Goal: Answer question/provide support: Answer question/provide support

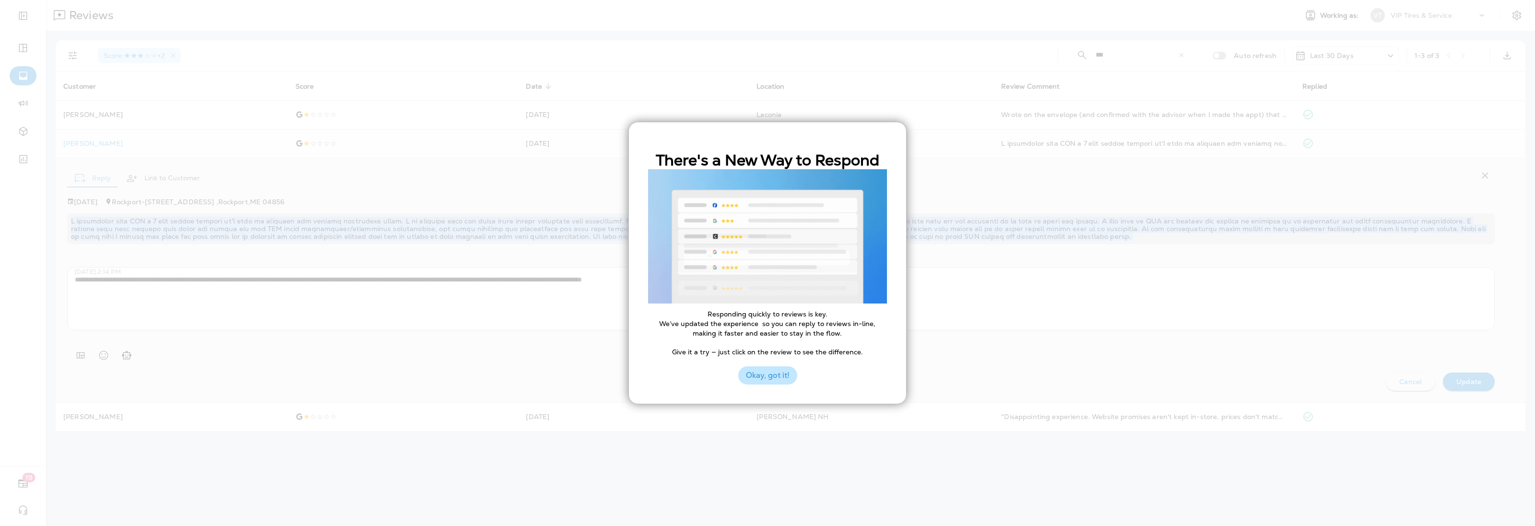
click at [756, 381] on button "Okay, got it!" at bounding box center [767, 375] width 59 height 18
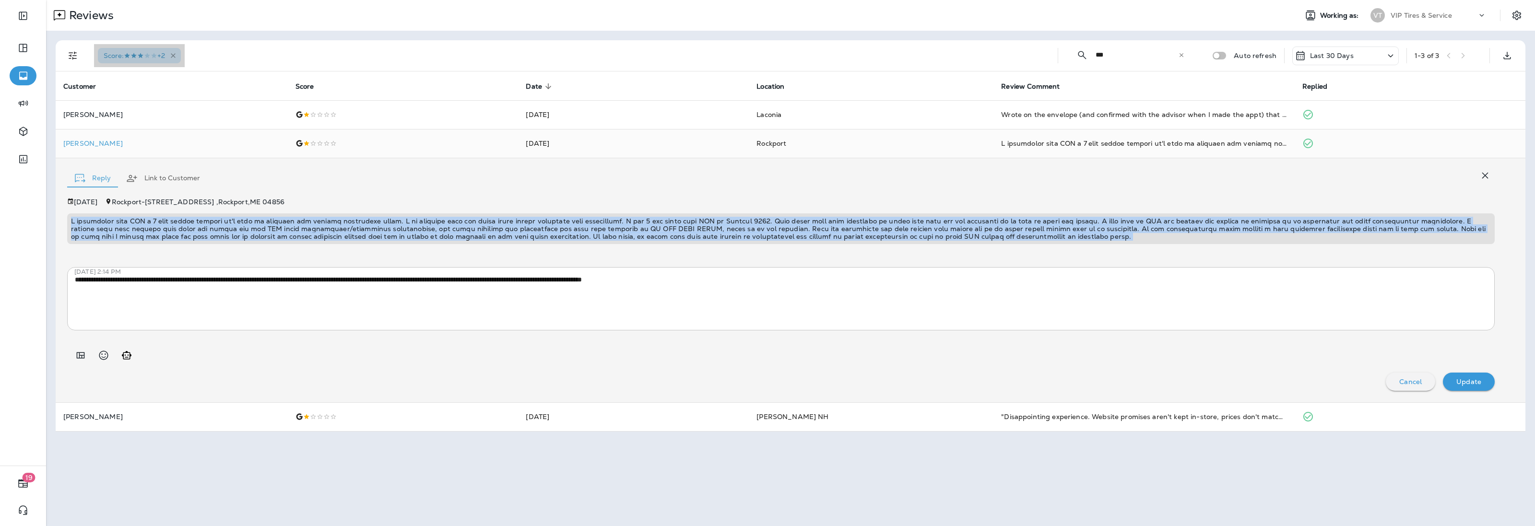
click at [176, 56] on icon "button" at bounding box center [173, 55] width 5 height 5
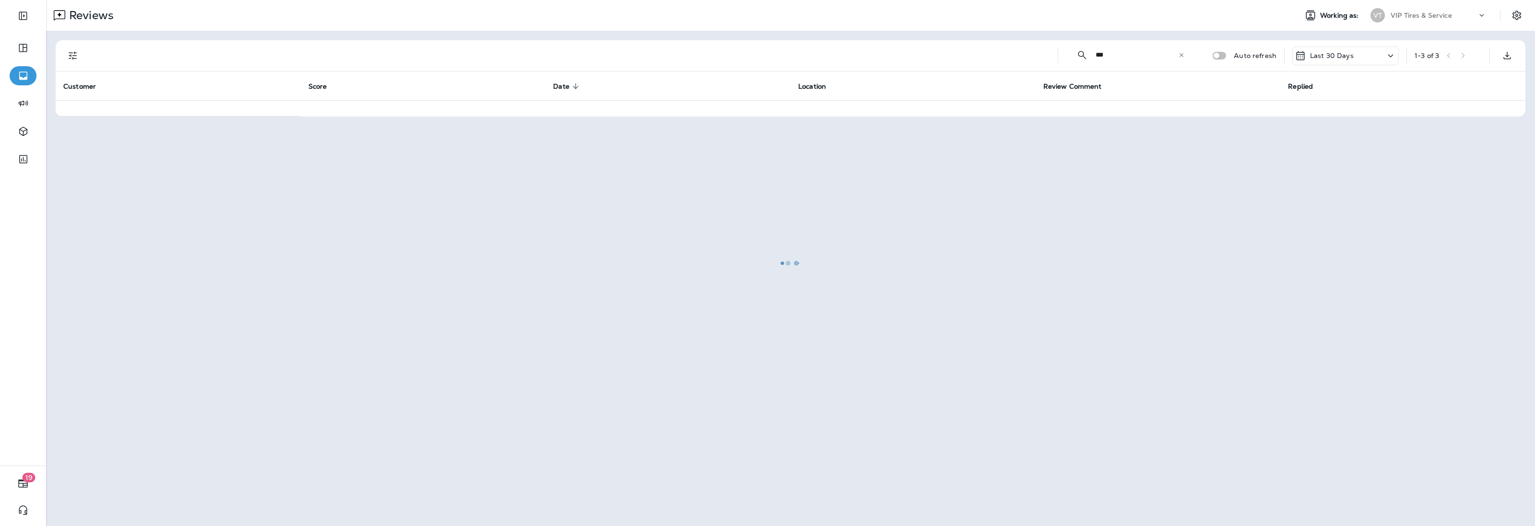
click at [72, 57] on div at bounding box center [790, 263] width 1487 height 524
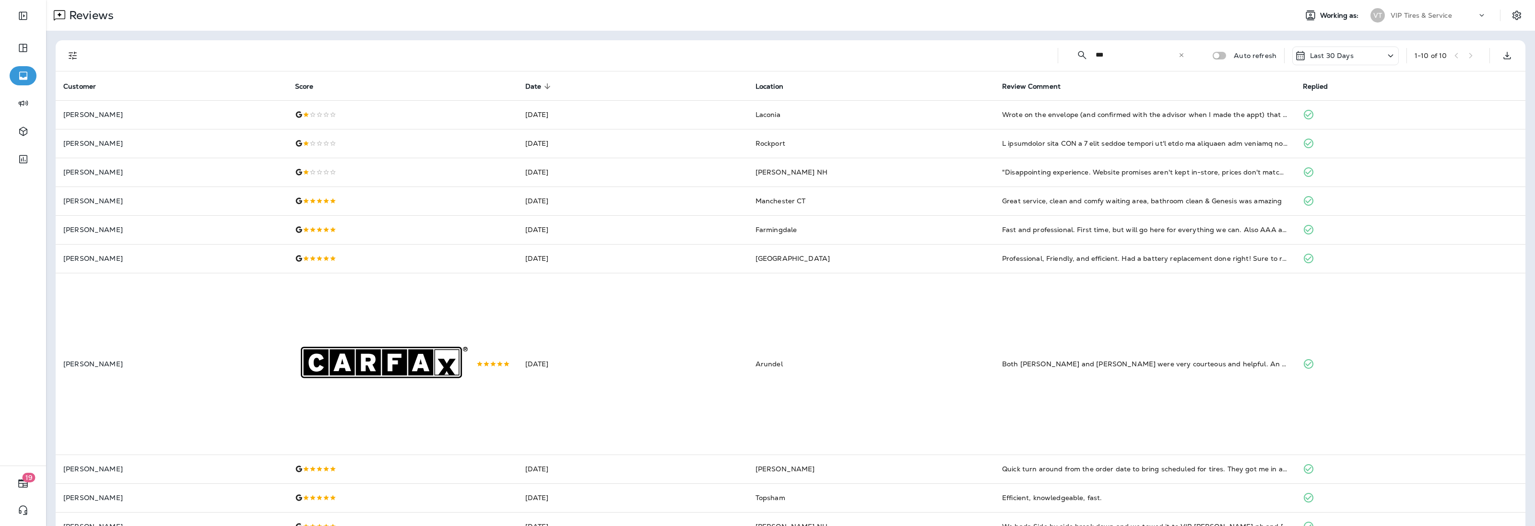
click at [71, 55] on icon "Filters" at bounding box center [73, 56] width 12 height 12
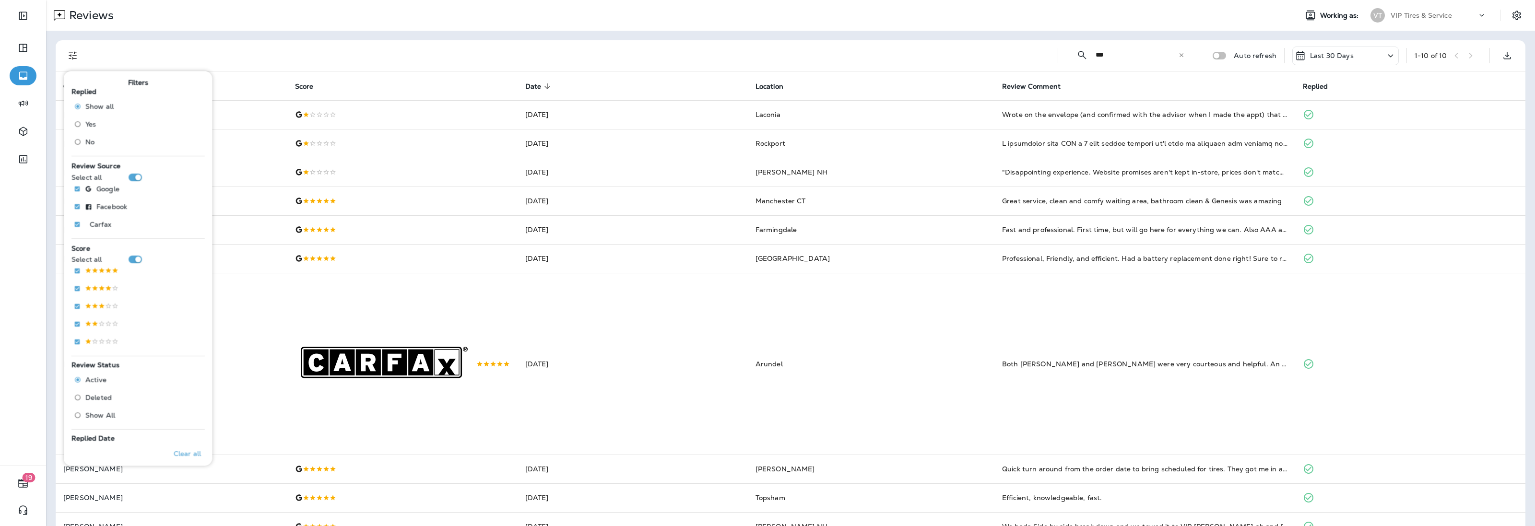
click at [90, 142] on span "No" at bounding box center [89, 142] width 9 height 8
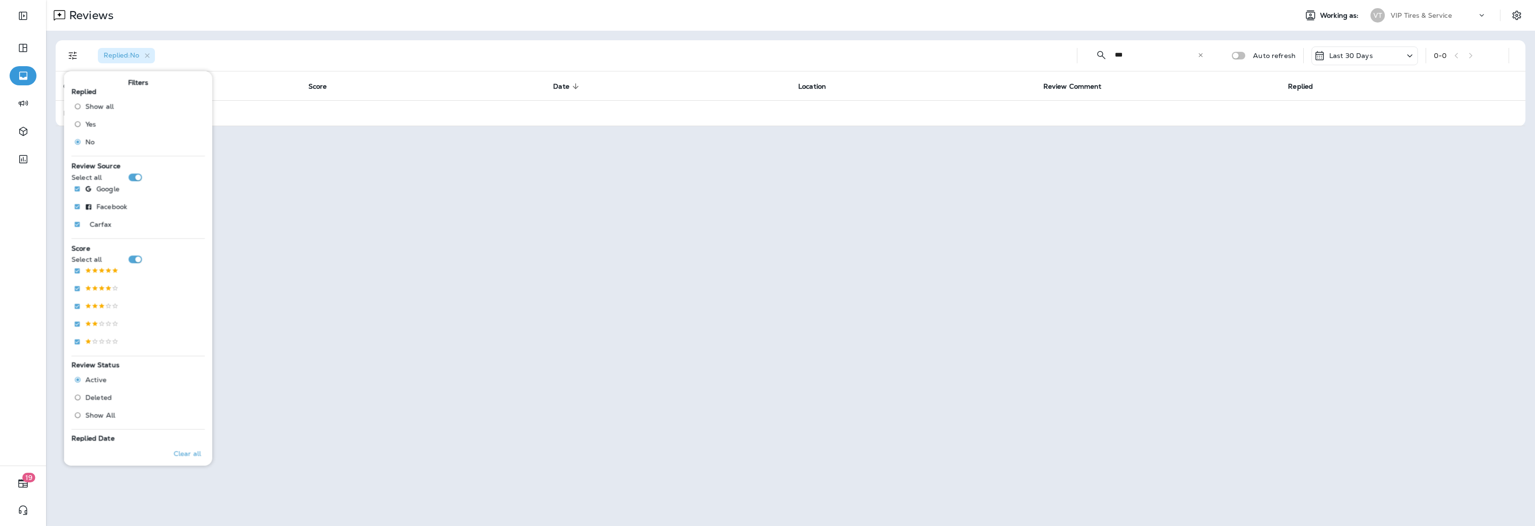
click at [322, 56] on div "Replied : No" at bounding box center [579, 55] width 979 height 31
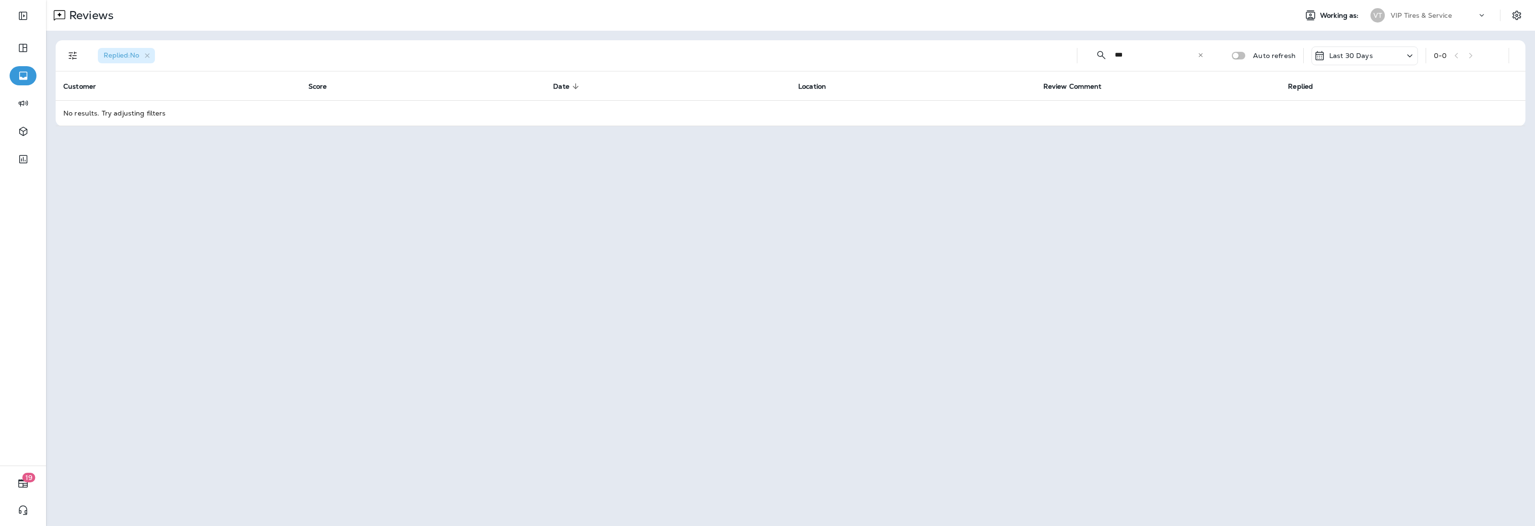
click at [1203, 53] on icon at bounding box center [1200, 55] width 7 height 7
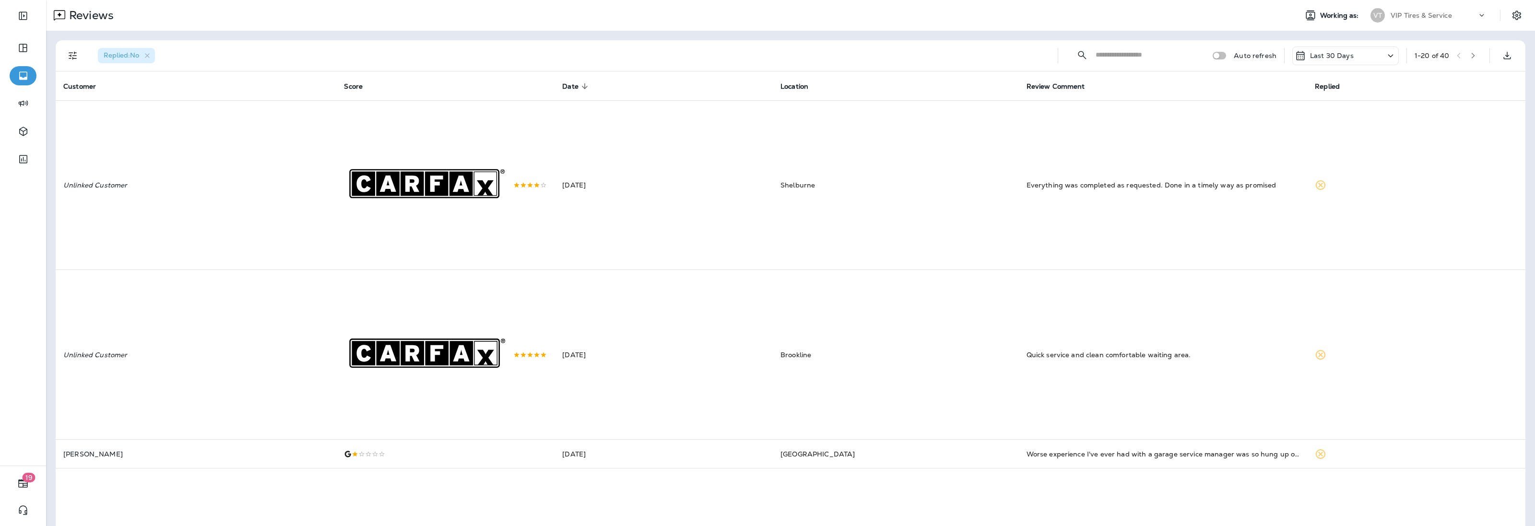
click at [74, 52] on icon "Filters" at bounding box center [73, 56] width 8 height 8
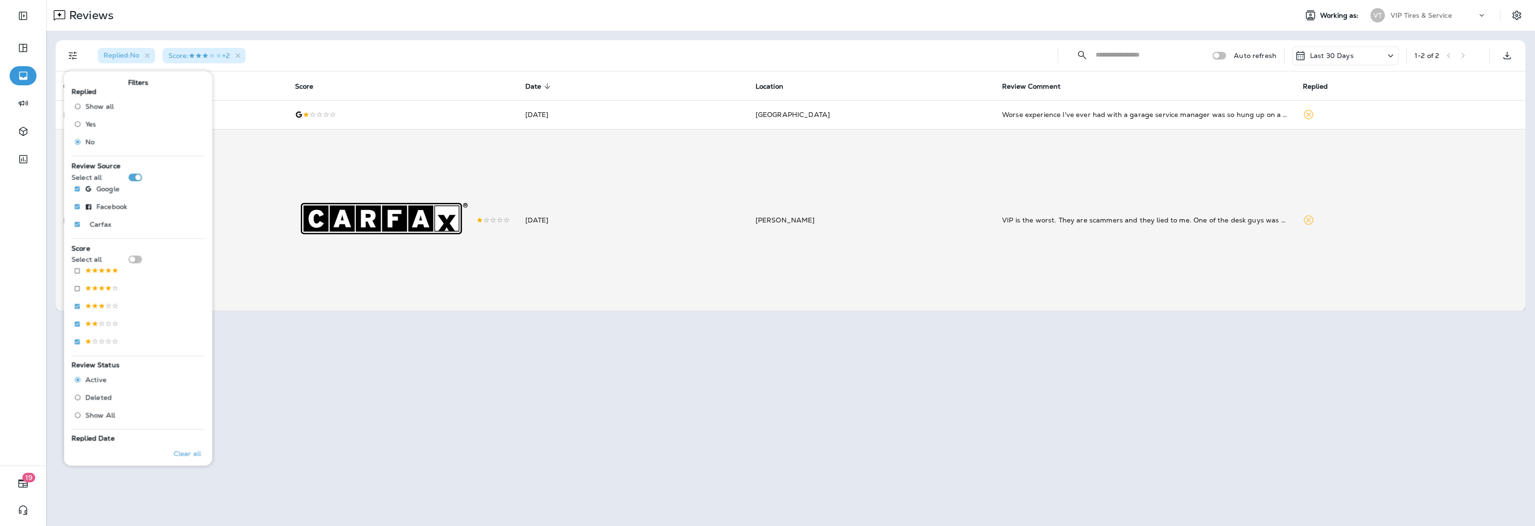
click at [612, 210] on td "[DATE]" at bounding box center [633, 220] width 230 height 182
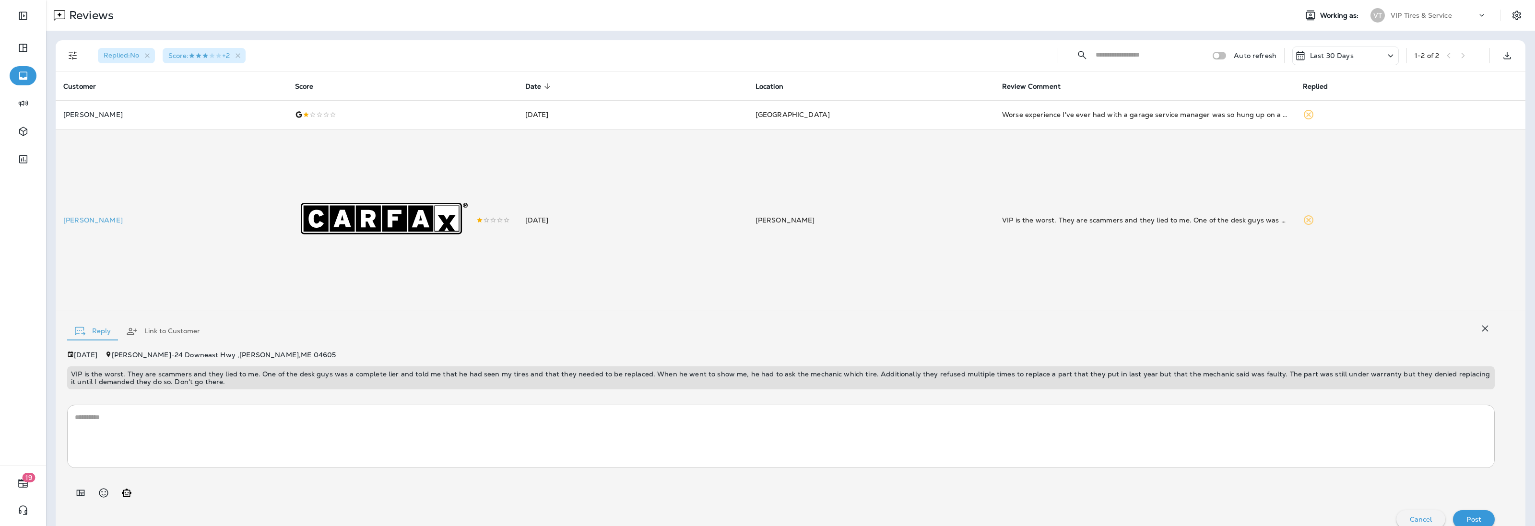
scroll to position [15, 0]
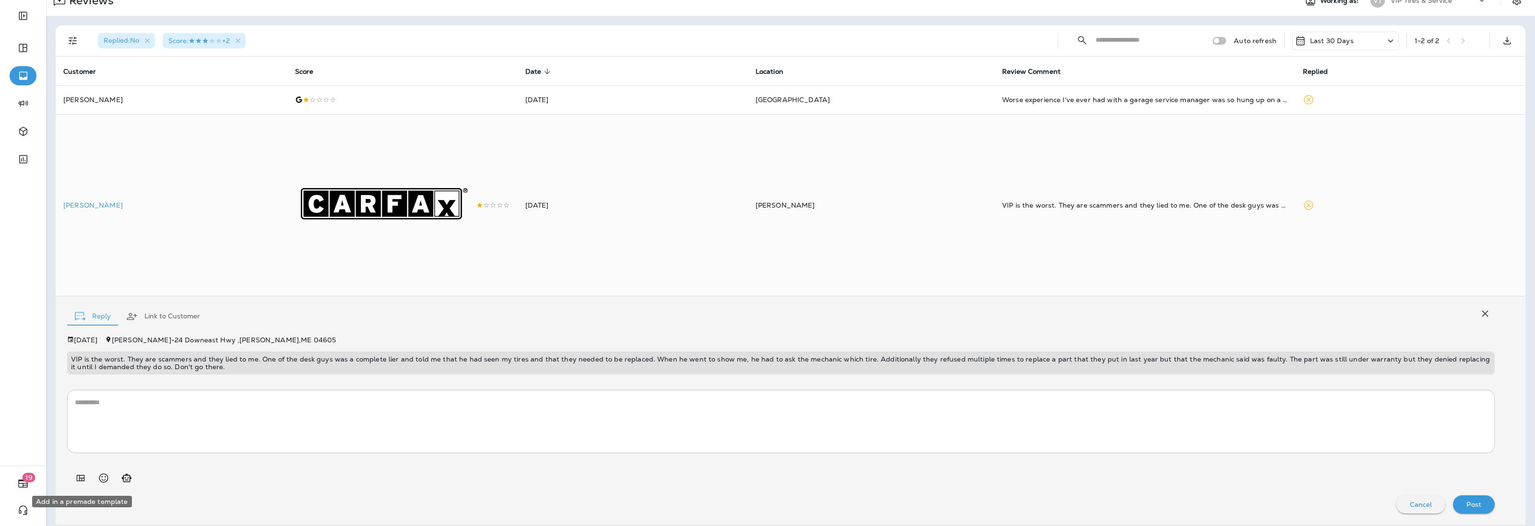
click at [84, 479] on icon "Add in a premade template" at bounding box center [81, 478] width 8 height 6
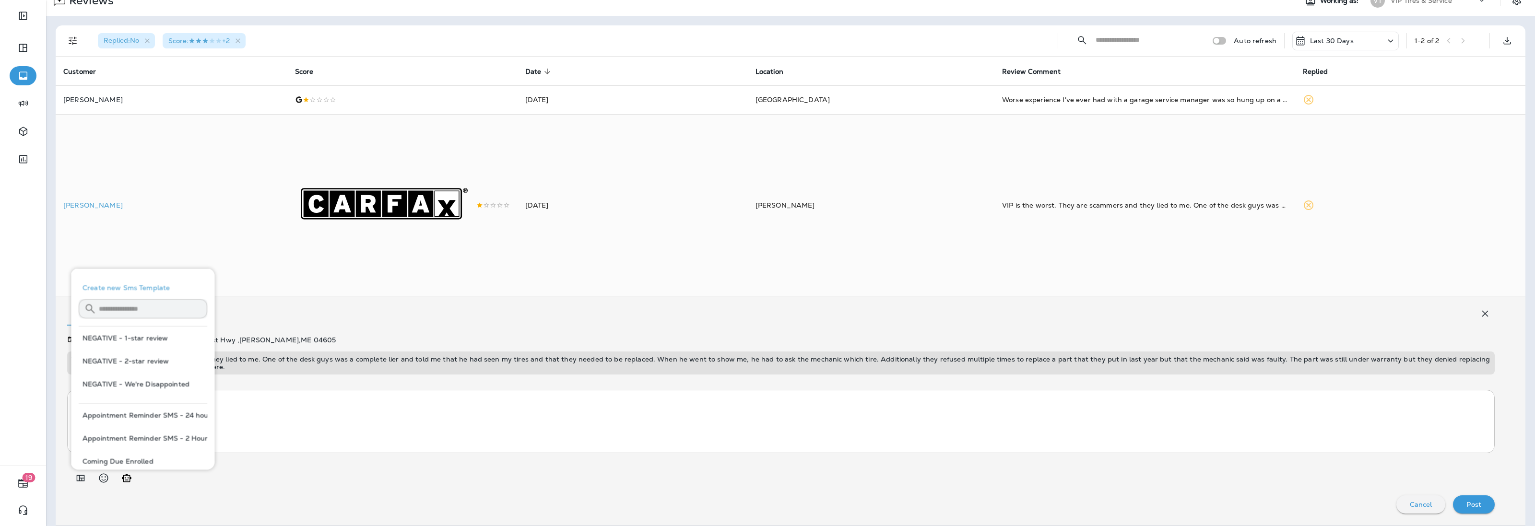
click at [135, 337] on button "NEGATIVE - 1-star review" at bounding box center [143, 338] width 129 height 23
type textarea "**********"
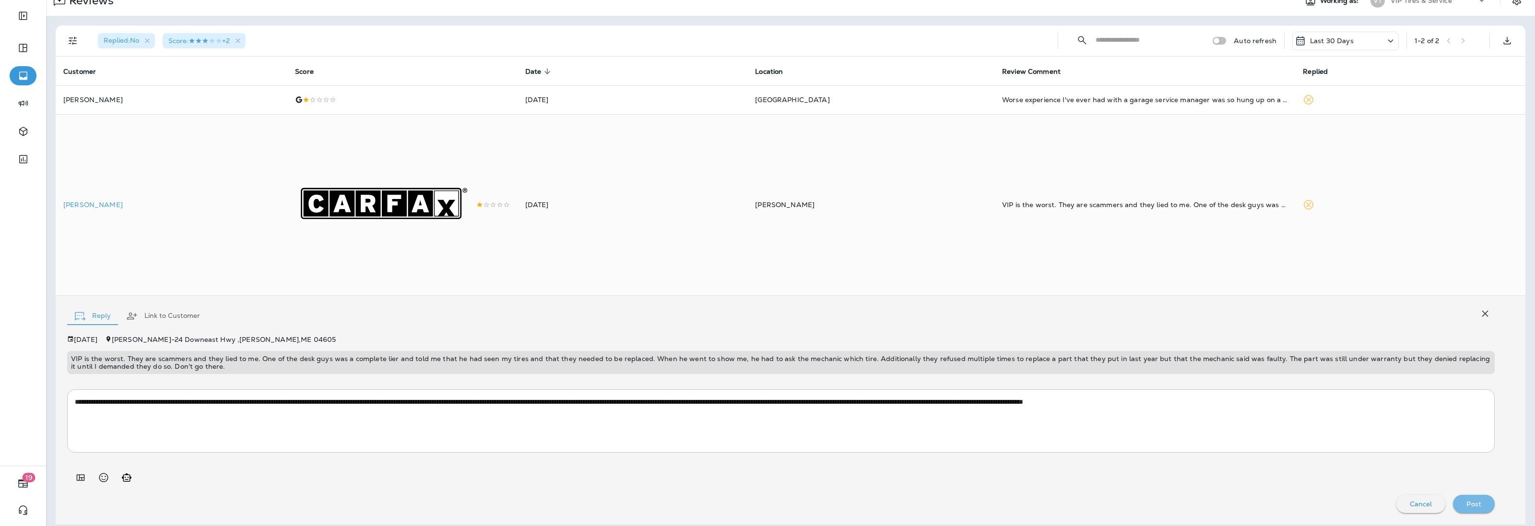
click at [1461, 500] on div "Post" at bounding box center [1474, 504] width 26 height 12
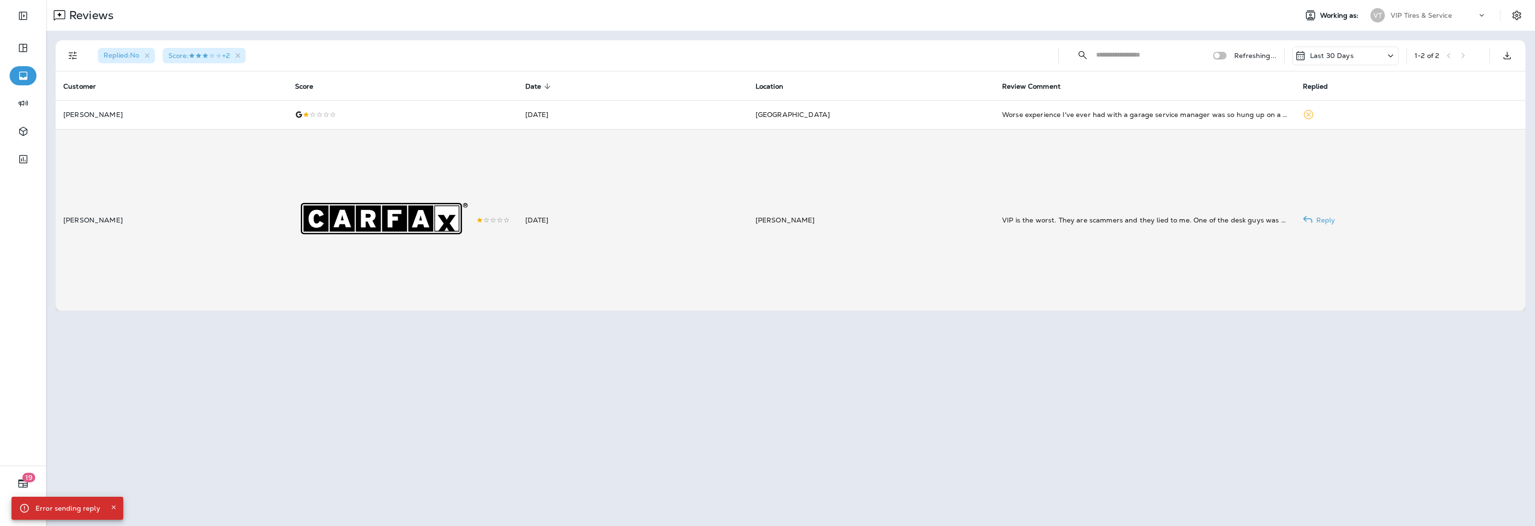
scroll to position [0, 0]
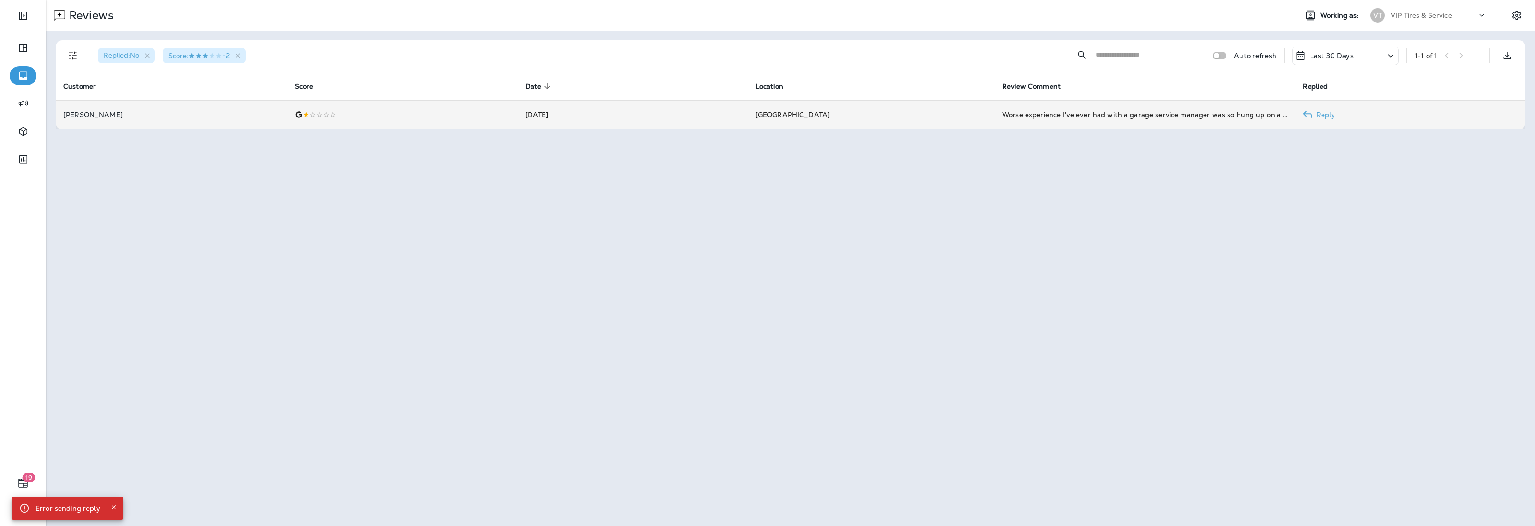
click at [243, 117] on p "[PERSON_NAME]" at bounding box center [171, 115] width 216 height 8
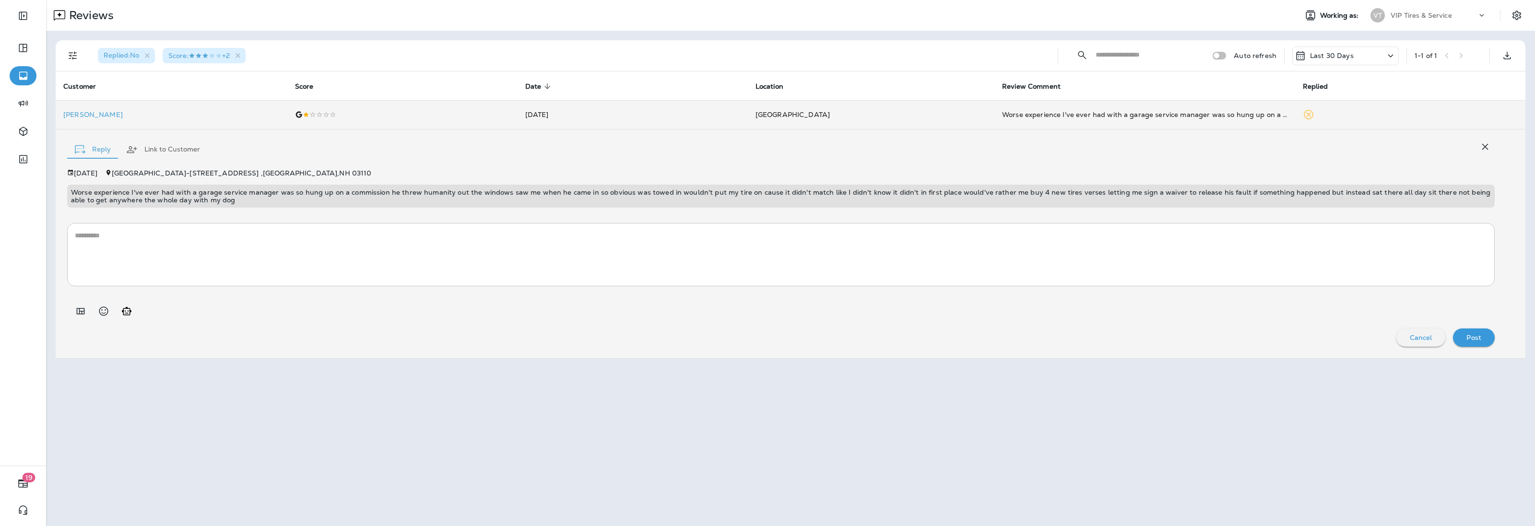
click at [294, 189] on p "Worse experience I've ever had with a garage service manager was so hung up on …" at bounding box center [781, 196] width 1420 height 15
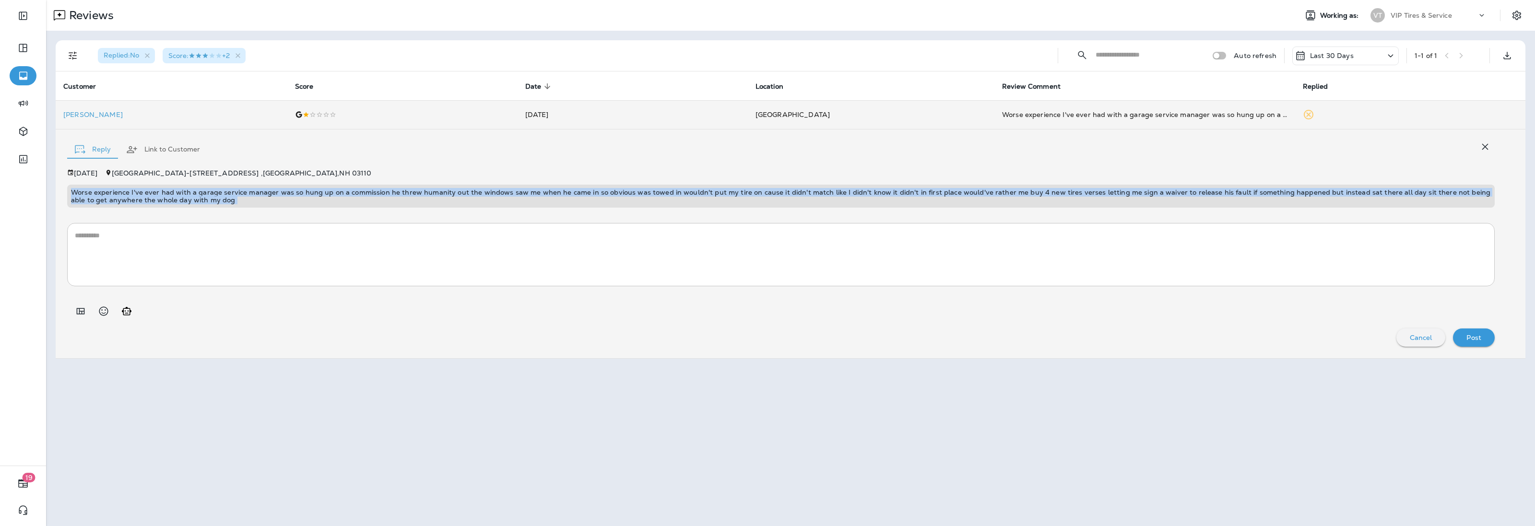
click at [294, 189] on p "Worse experience I've ever had with a garage service manager was so hung up on …" at bounding box center [781, 196] width 1420 height 15
copy p "Worse experience I've ever had with a garage service manager was so hung up on …"
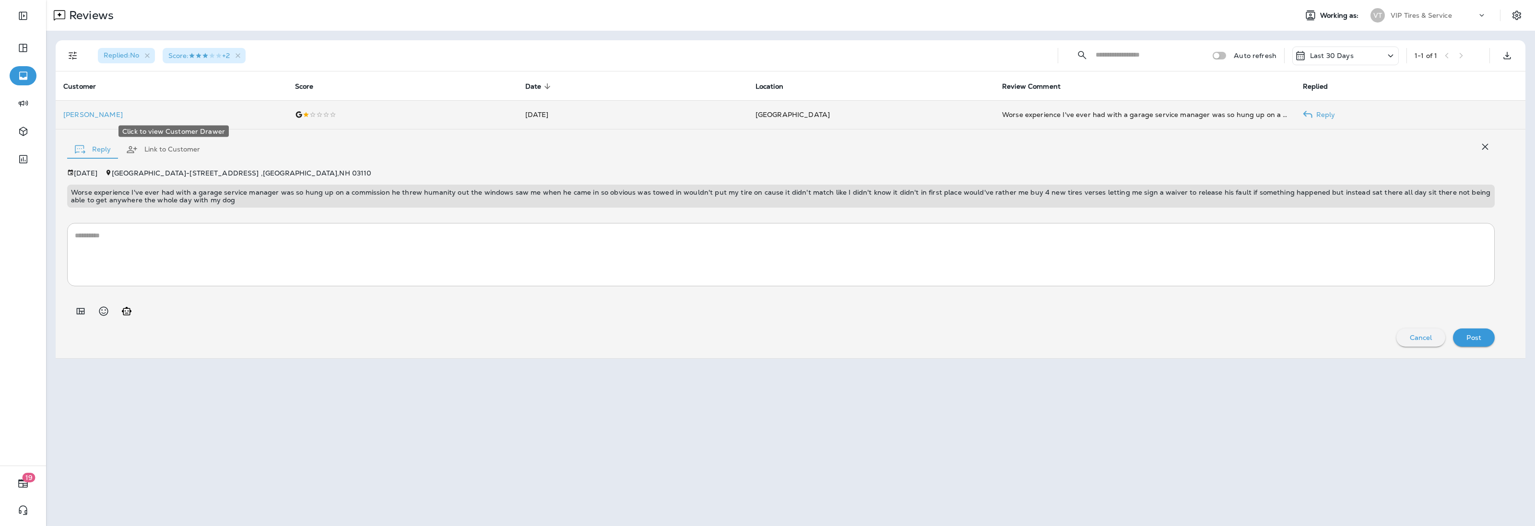
click at [77, 111] on p "[PERSON_NAME]" at bounding box center [171, 115] width 216 height 8
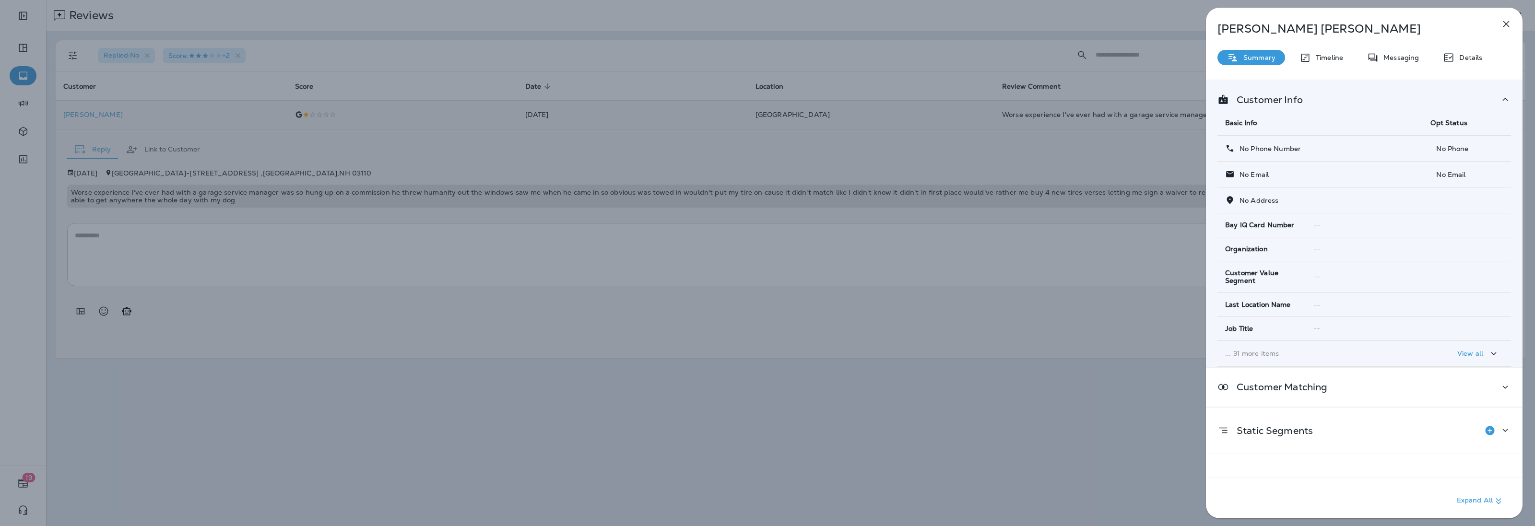
click at [709, 378] on div "[PERSON_NAME] Summary Timeline Messaging Details Customer Info Basic Info Opt S…" at bounding box center [767, 263] width 1535 height 526
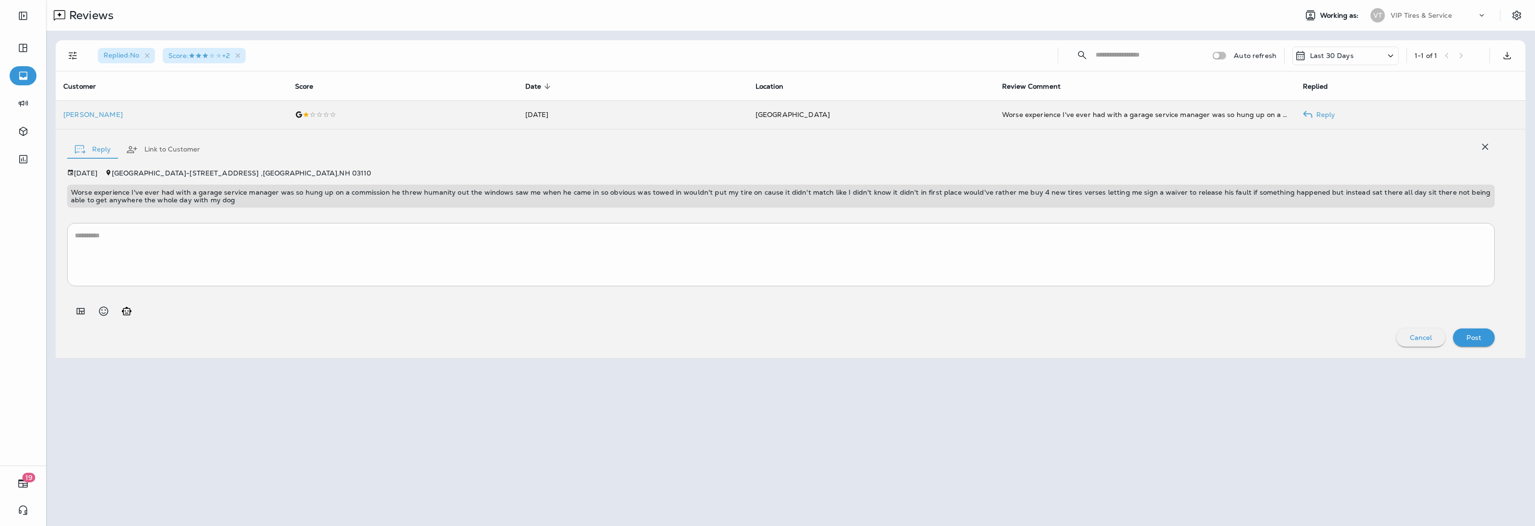
click at [715, 197] on div at bounding box center [767, 263] width 1535 height 526
click at [715, 197] on p "Worse experience I've ever had with a garage service manager was so hung up on …" at bounding box center [781, 196] width 1420 height 15
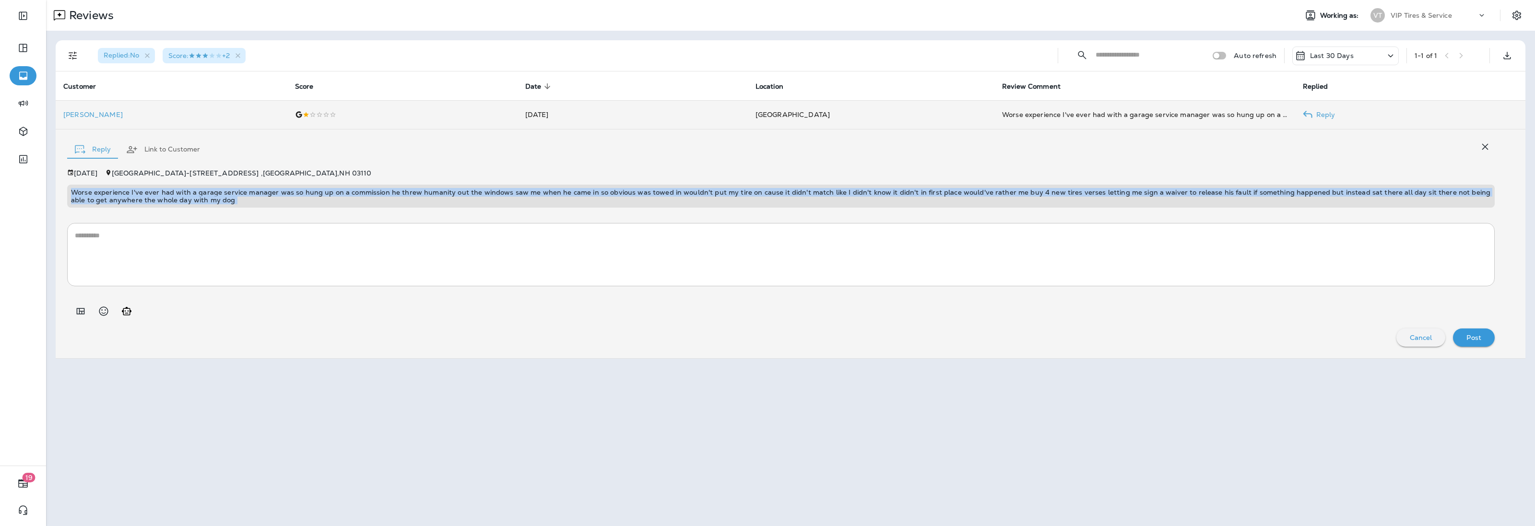
click at [715, 197] on p "Worse experience I've ever had with a garage service manager was so hung up on …" at bounding box center [781, 196] width 1420 height 15
copy p "Worse experience I've ever had with a garage service manager was so hung up on …"
click at [80, 312] on icon "Add in a premade template" at bounding box center [81, 312] width 12 height 12
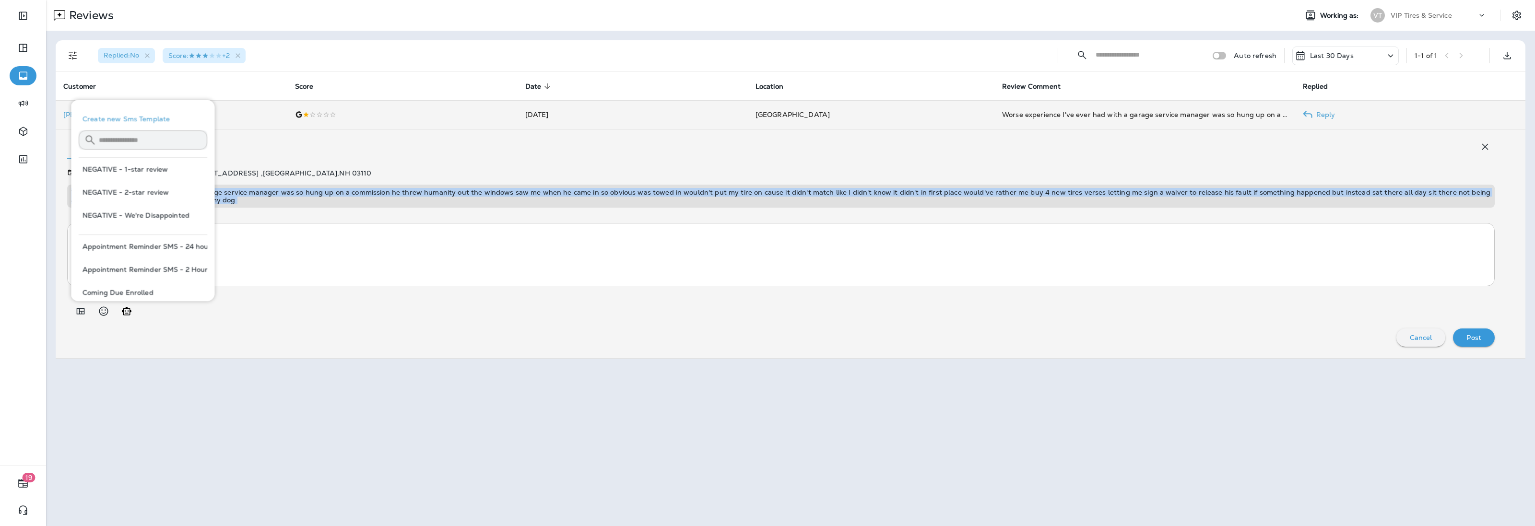
click at [143, 167] on button "NEGATIVE - 1-star review" at bounding box center [143, 169] width 129 height 23
type textarea "**********"
